Goal: Task Accomplishment & Management: Use online tool/utility

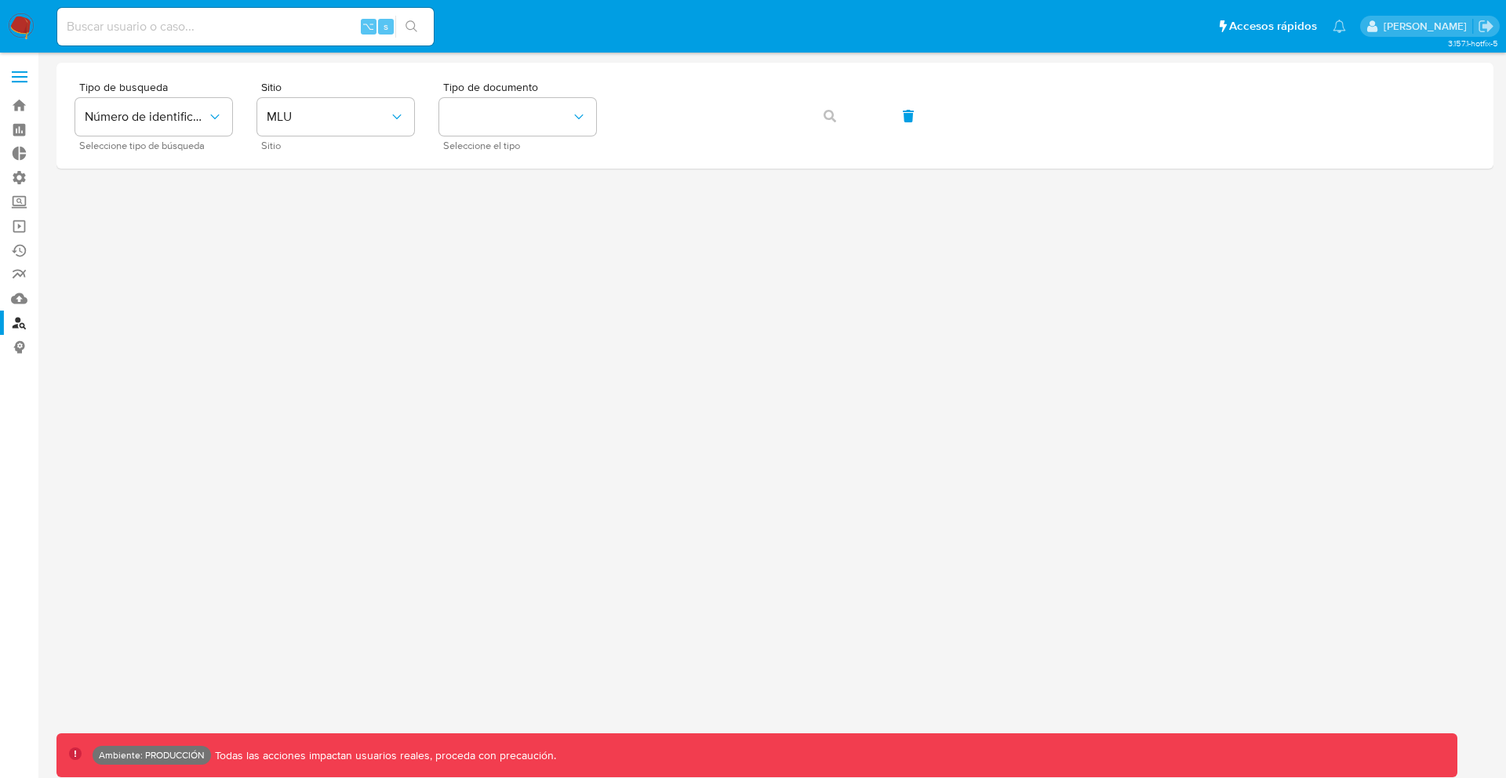
click at [10, 80] on label at bounding box center [19, 76] width 39 height 33
click at [0, 0] on input "checkbox" at bounding box center [0, 0] width 0 height 0
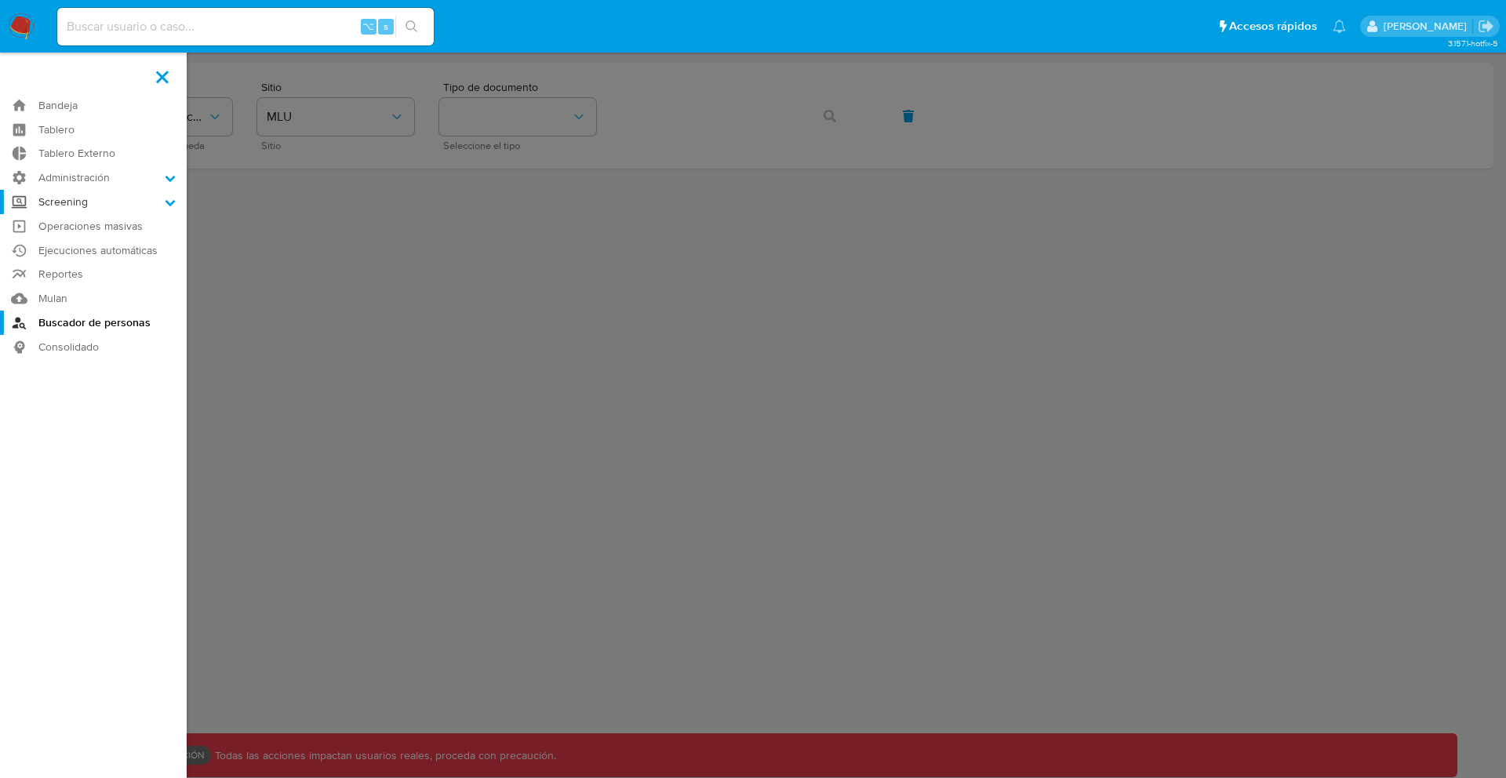
click at [104, 209] on label "Screening" at bounding box center [93, 202] width 187 height 24
click at [0, 0] on input "Screening" at bounding box center [0, 0] width 0 height 0
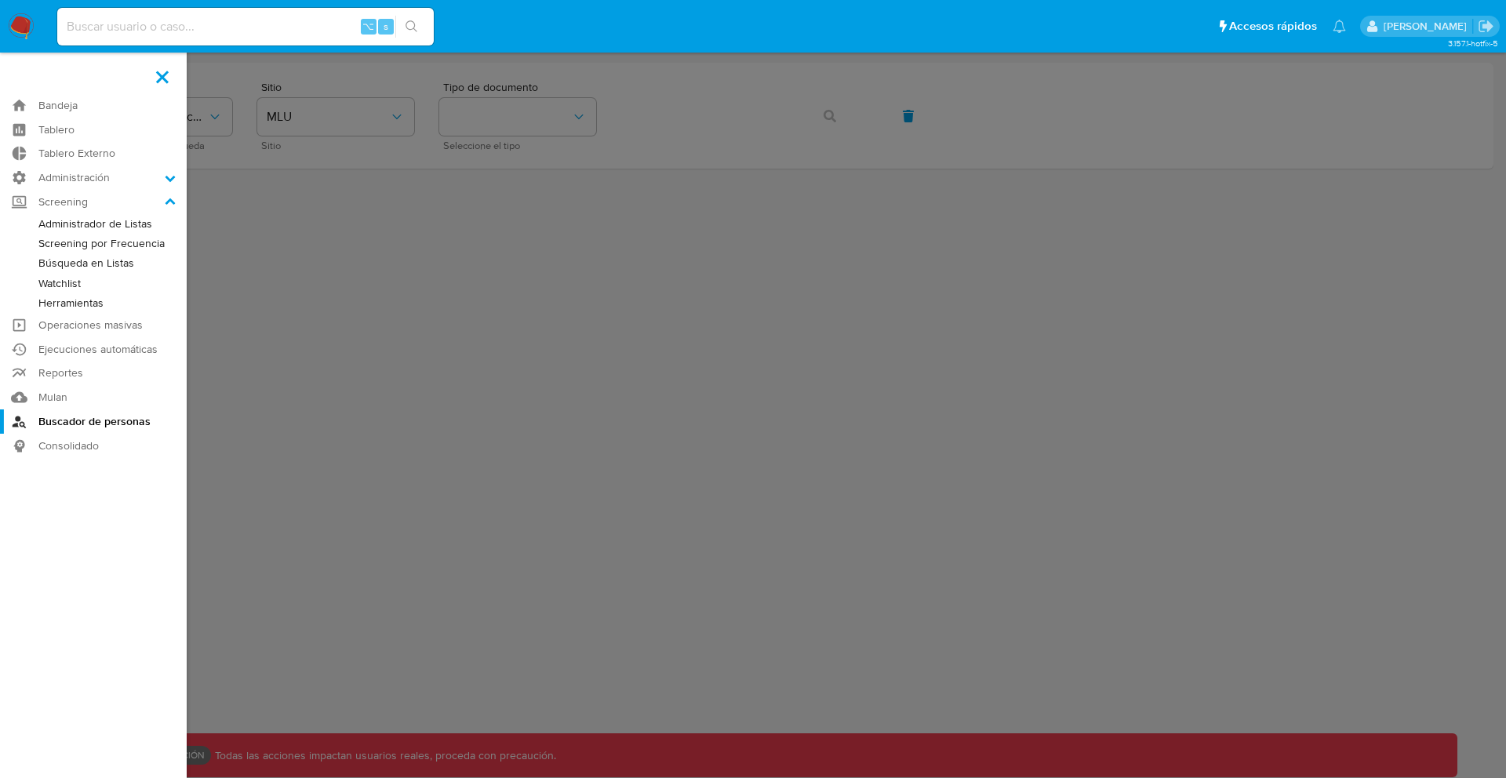
click at [105, 265] on link "Búsqueda en Listas" at bounding box center [93, 263] width 187 height 20
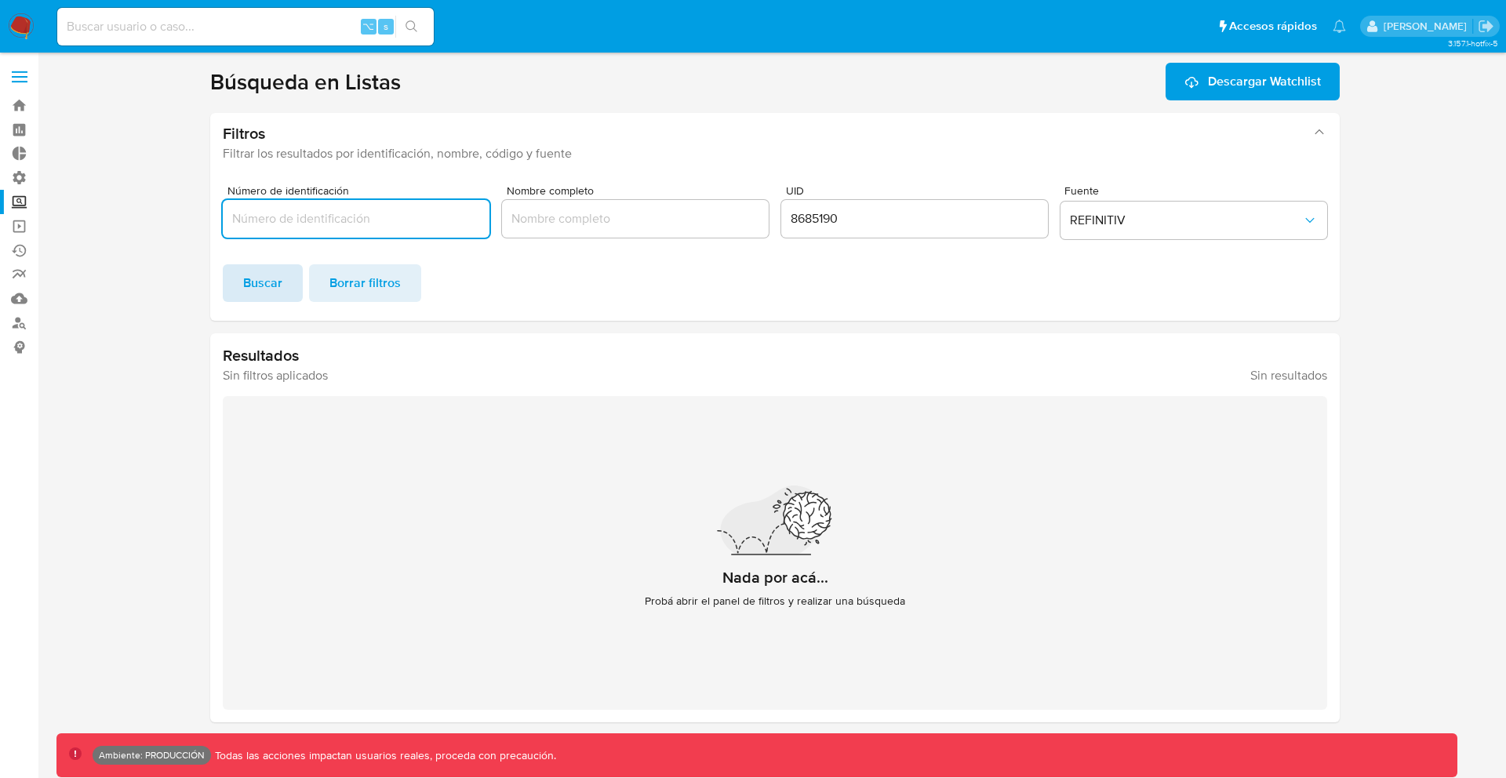
click at [264, 269] on span "Buscar" at bounding box center [262, 283] width 39 height 35
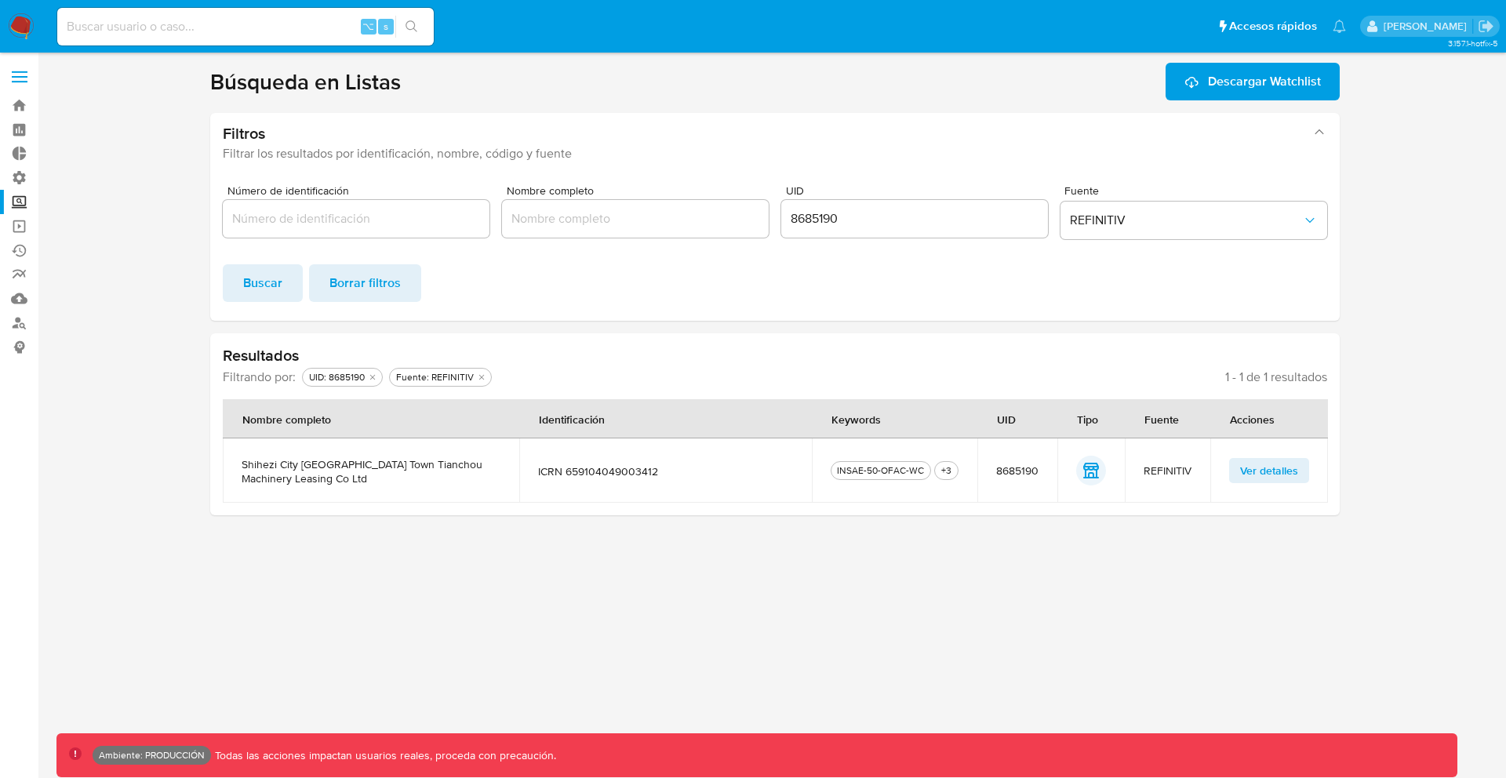
click at [1275, 479] on span "Ver detalles" at bounding box center [1269, 471] width 58 height 22
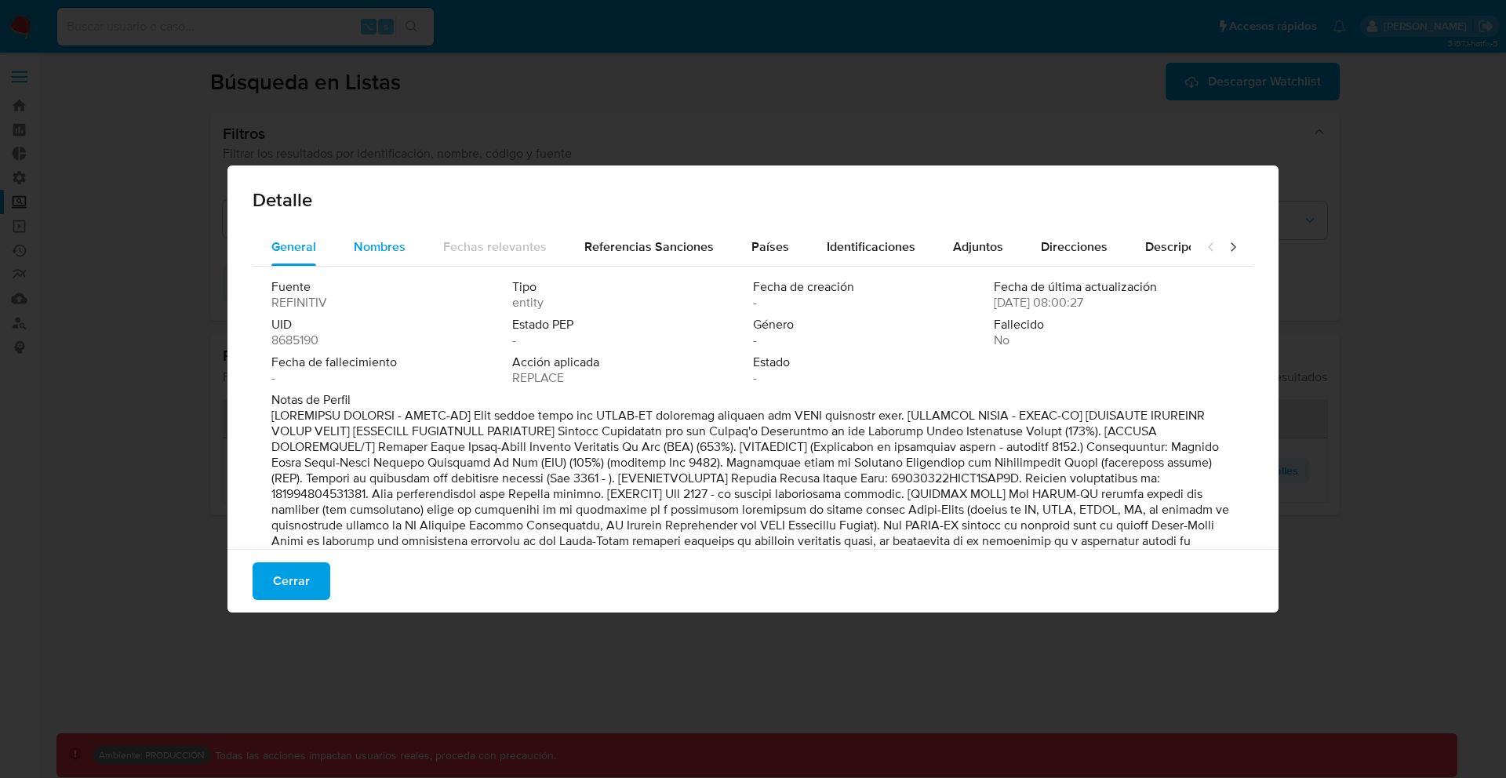
click at [392, 249] on span "Nombres" at bounding box center [380, 247] width 52 height 18
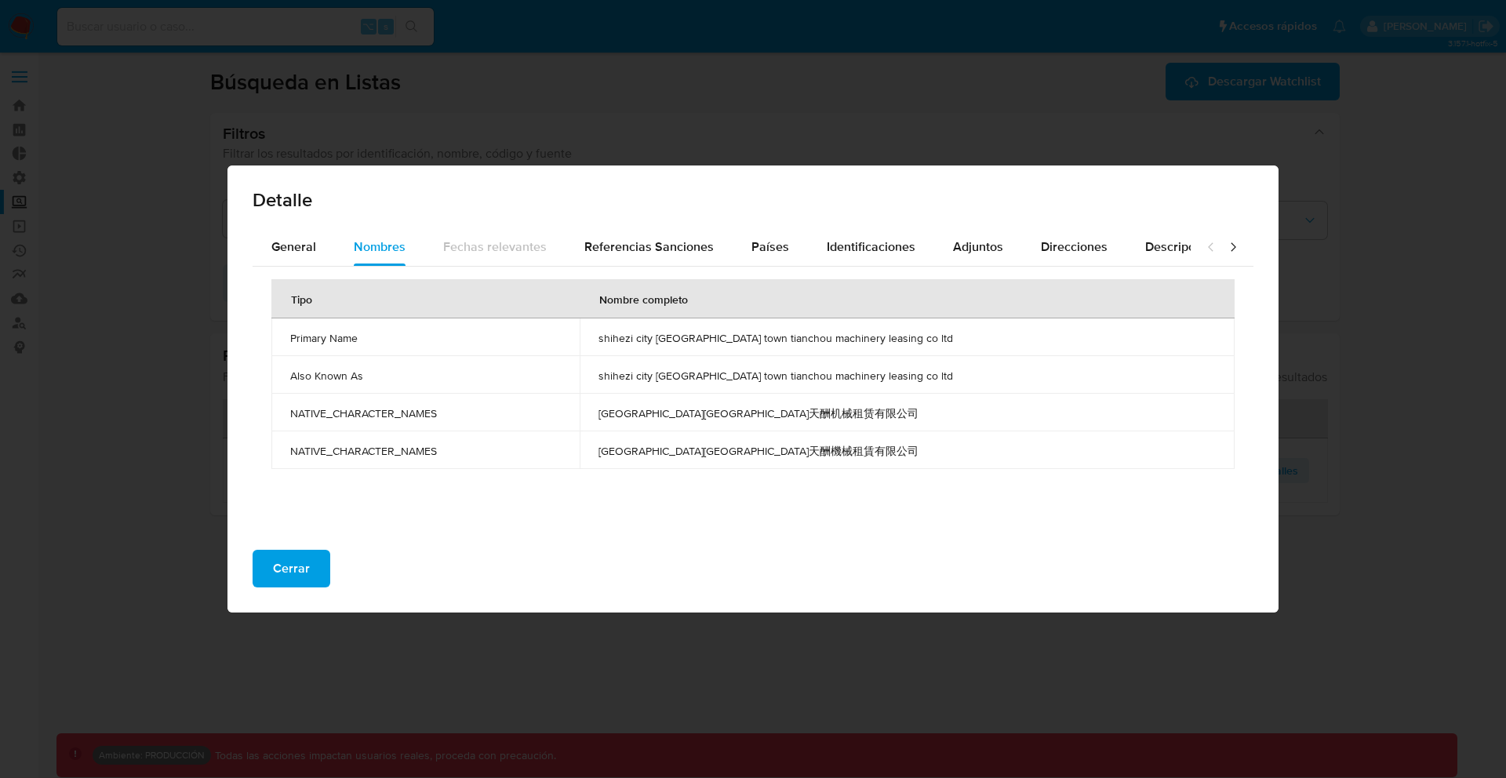
click at [717, 410] on span "[GEOGRAPHIC_DATA][GEOGRAPHIC_DATA]天酬机械租赁有限公司" at bounding box center [907, 413] width 617 height 14
click at [714, 413] on span "[GEOGRAPHIC_DATA][GEOGRAPHIC_DATA]天酬机械租赁有限公司" at bounding box center [907, 413] width 617 height 14
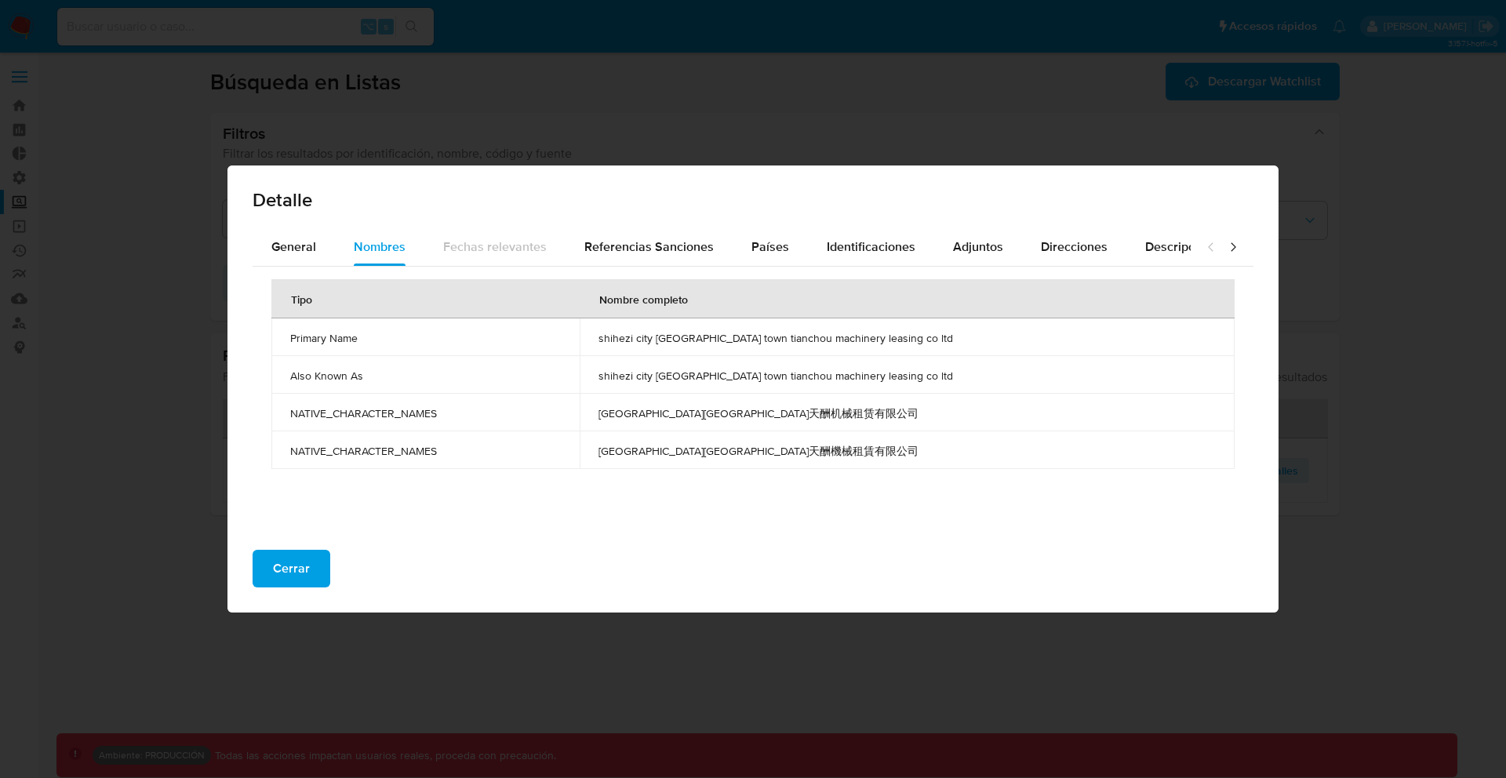
click at [714, 210] on div "Detalle" at bounding box center [753, 197] width 1051 height 63
